Goal: Task Accomplishment & Management: Use online tool/utility

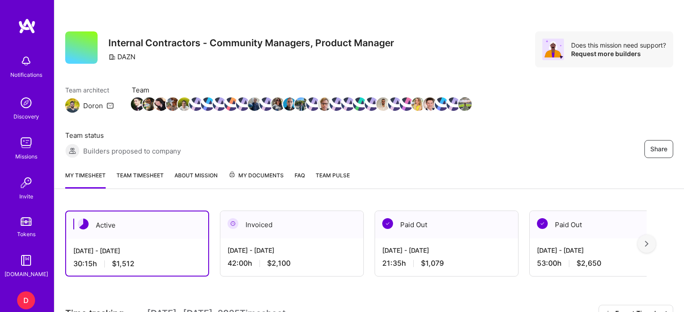
scroll to position [315, 0]
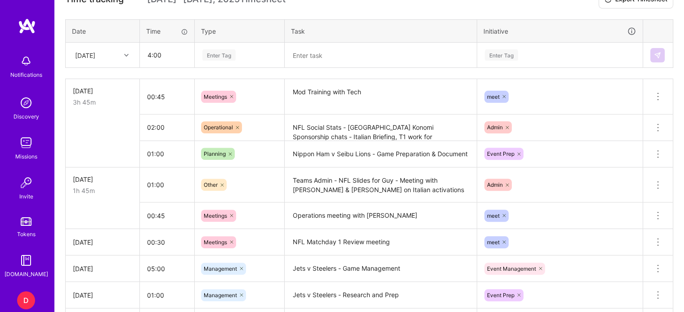
type input "04:00"
click at [220, 52] on div "Enter Tag" at bounding box center [218, 55] width 33 height 14
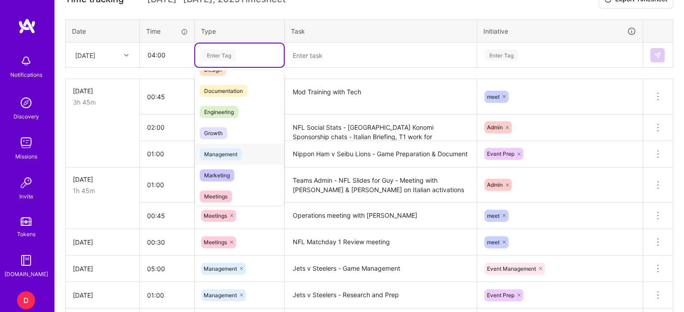
scroll to position [45, 0]
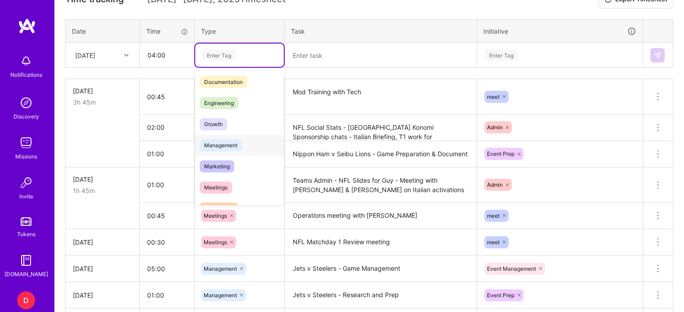
click at [223, 143] on span "Management" at bounding box center [221, 145] width 42 height 12
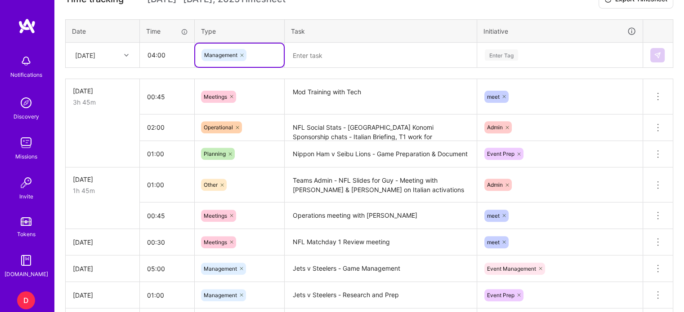
click at [304, 50] on textarea at bounding box center [380, 55] width 190 height 23
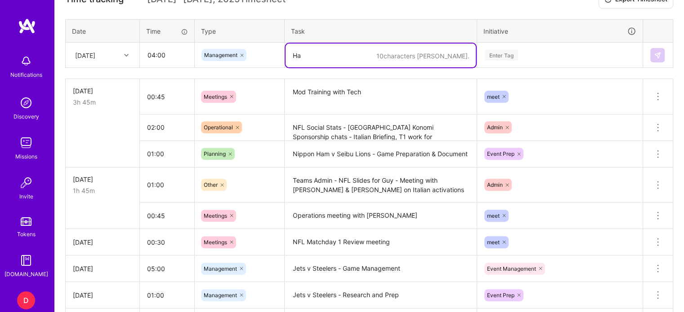
type textarea "H"
type textarea "Nippon Ham v Seibu Lions - Management"
click at [507, 50] on div "Enter Tag" at bounding box center [501, 55] width 33 height 14
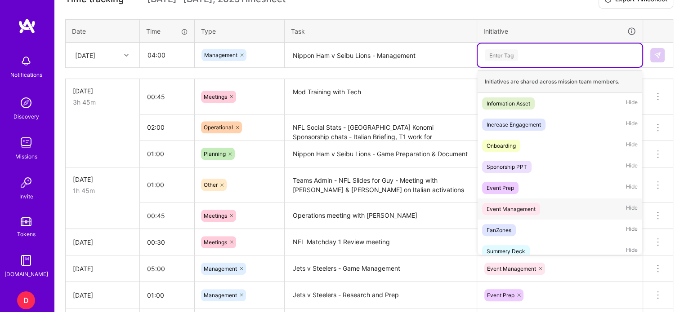
click at [516, 209] on div "Event Management" at bounding box center [510, 209] width 49 height 9
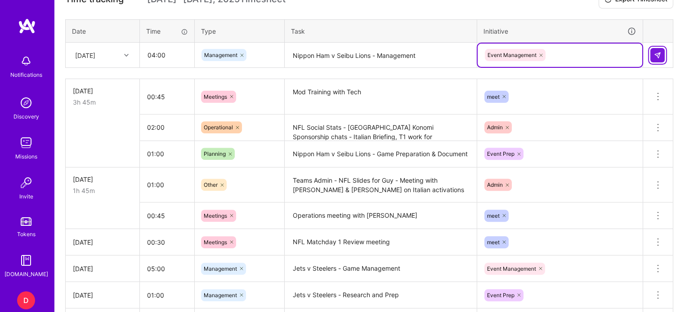
click at [653, 53] on button at bounding box center [657, 55] width 14 height 14
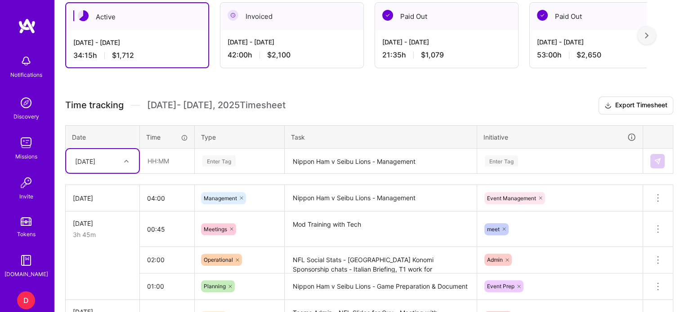
scroll to position [225, 0]
